Goal: Task Accomplishment & Management: Manage account settings

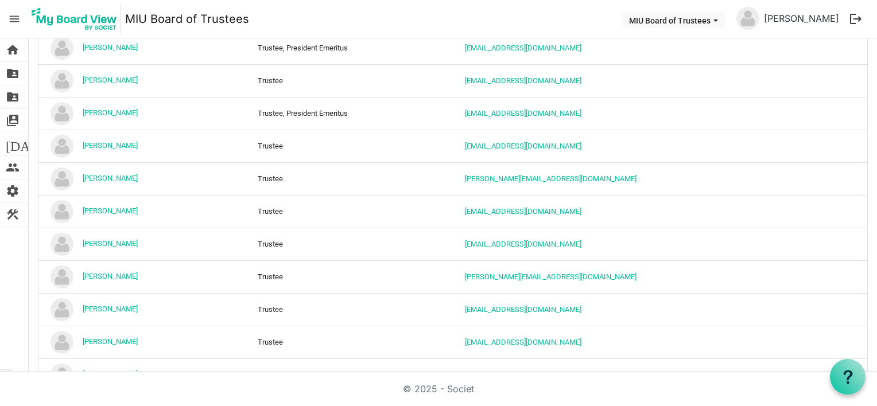
scroll to position [746, 0]
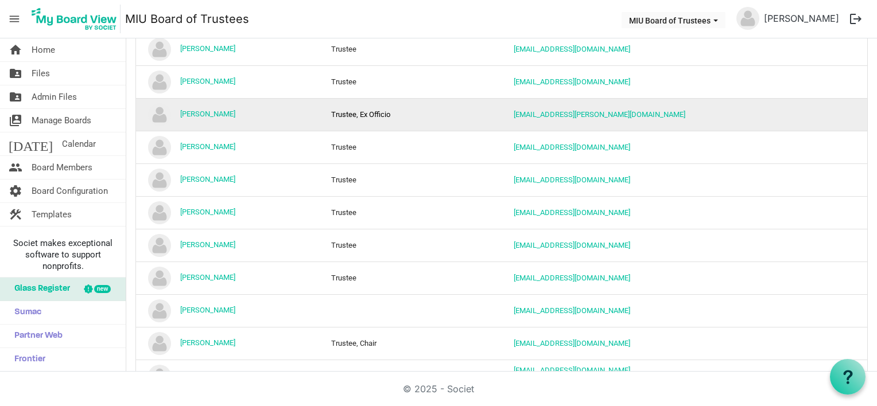
scroll to position [230, 0]
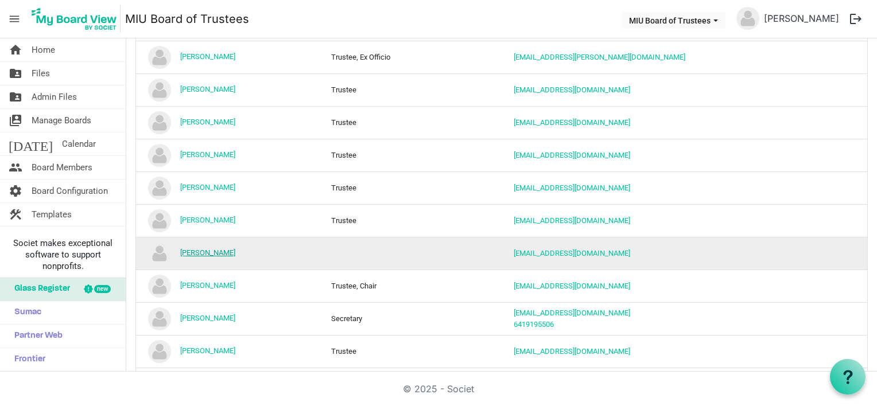
click at [218, 250] on link "Dr. Tony Nader" at bounding box center [207, 252] width 55 height 9
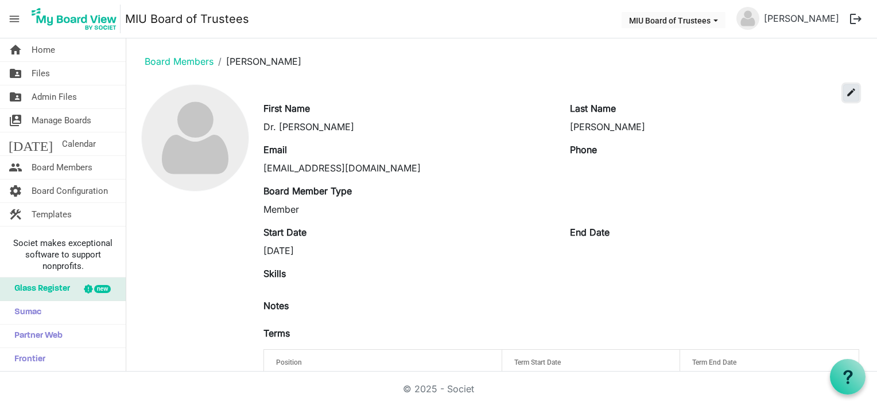
click at [846, 94] on span "edit" at bounding box center [851, 92] width 10 height 10
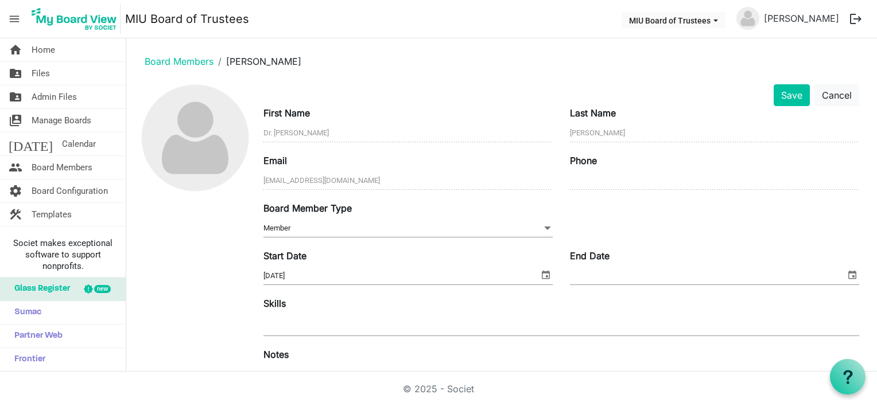
scroll to position [187, 0]
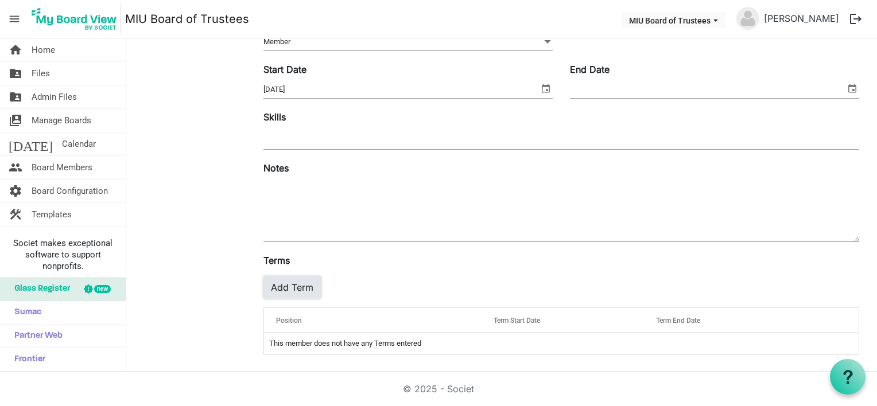
click at [290, 283] on button "Add Term" at bounding box center [291, 288] width 57 height 22
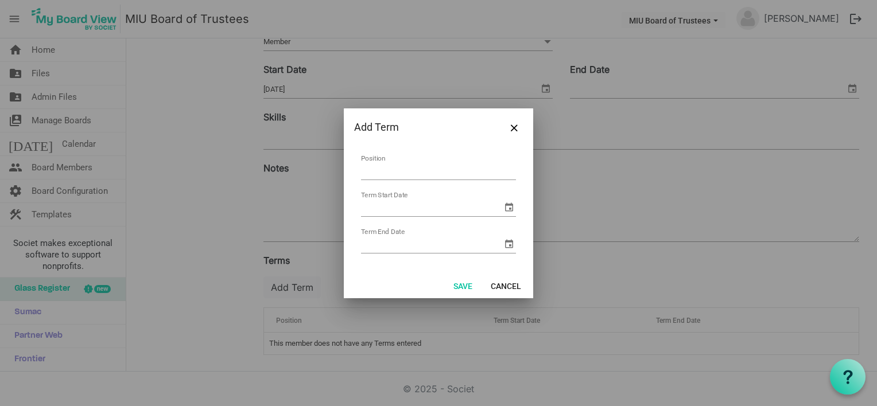
click at [383, 170] on input "Position" at bounding box center [438, 171] width 155 height 18
click at [456, 170] on input "Trustee, President Emeritus" at bounding box center [438, 171] width 155 height 18
type input "Trustee, President"
click at [564, 289] on div at bounding box center [438, 203] width 877 height 406
click at [507, 205] on span "select" at bounding box center [509, 207] width 14 height 14
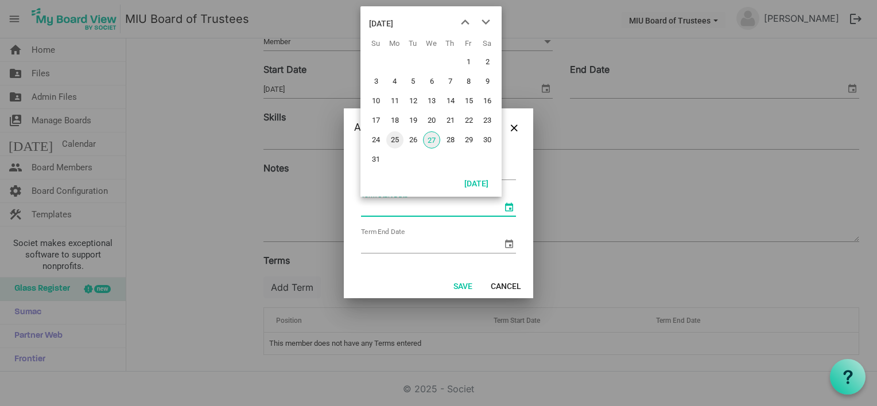
click at [397, 140] on span "25" at bounding box center [394, 139] width 17 height 17
type input "8/25/2025"
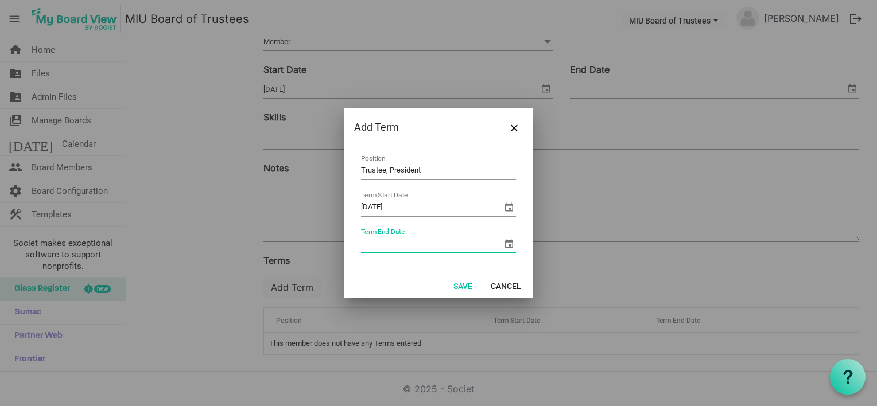
click at [397, 240] on input "Term End Date" at bounding box center [431, 244] width 141 height 17
type input "8/25/2030"
click at [465, 281] on button "Save" at bounding box center [463, 286] width 34 height 16
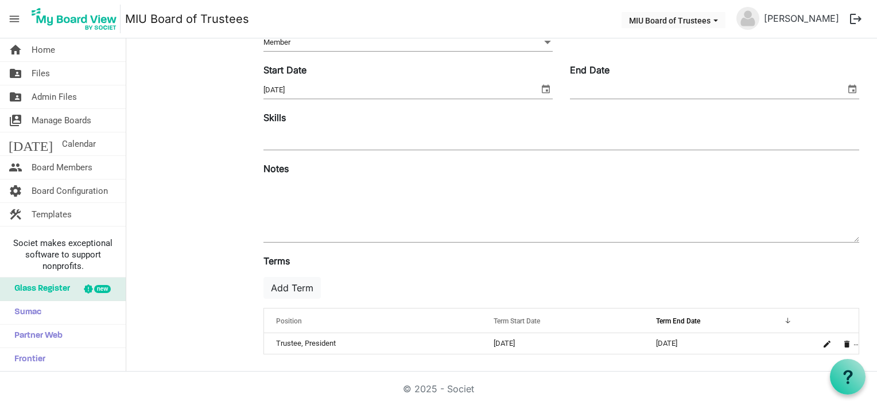
scroll to position [0, 0]
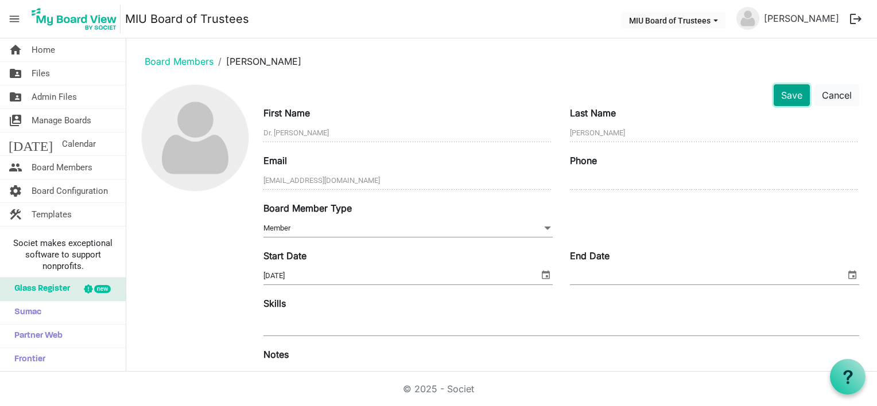
click at [780, 97] on button "Save" at bounding box center [792, 95] width 36 height 22
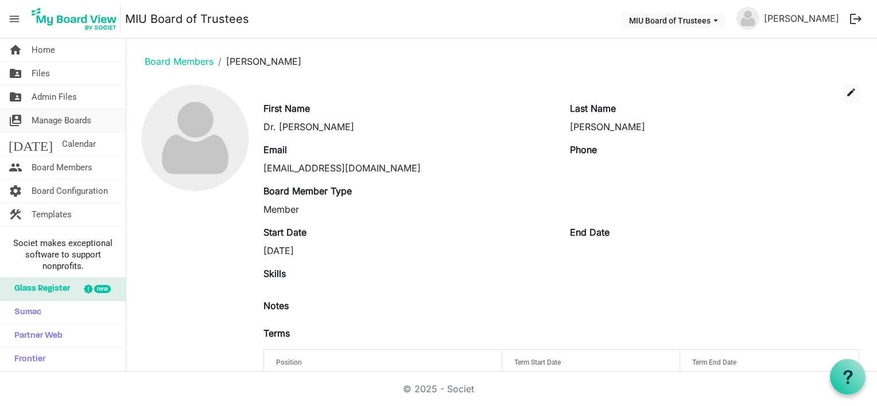
click at [53, 119] on span "Manage Boards" at bounding box center [62, 120] width 60 height 23
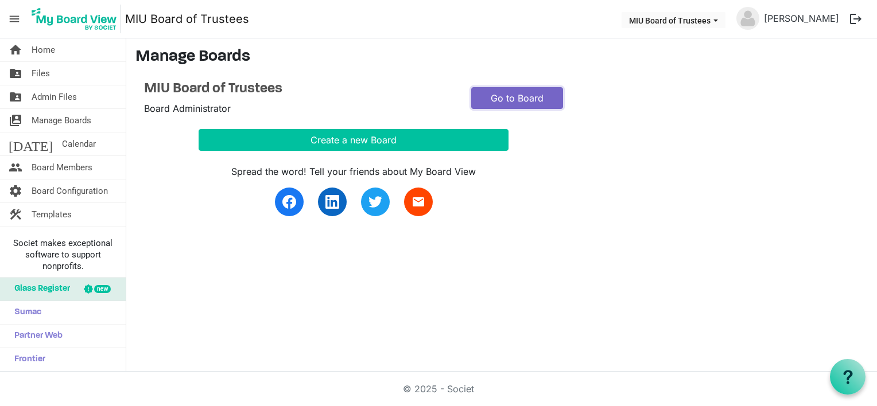
click at [499, 94] on link "Go to Board" at bounding box center [517, 98] width 92 height 22
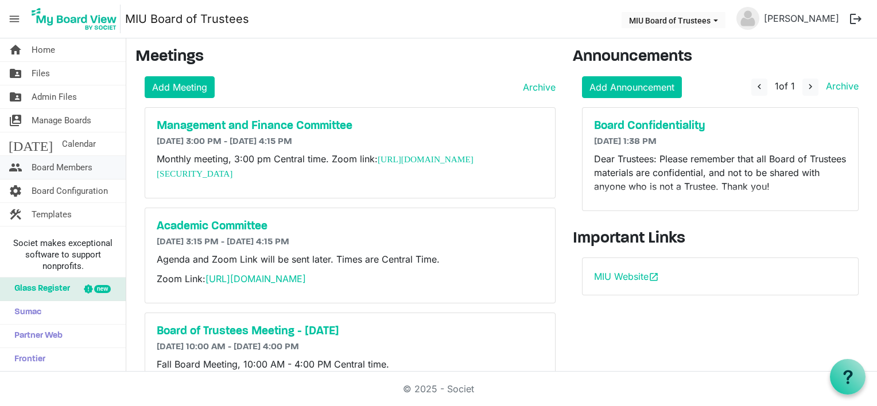
click at [70, 165] on span "Board Members" at bounding box center [62, 167] width 61 height 23
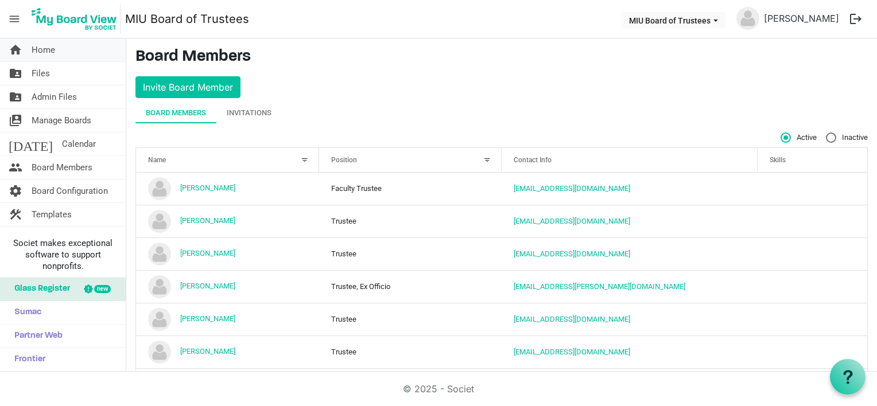
click at [55, 49] on span "Home" at bounding box center [44, 49] width 24 height 23
